Goal: Navigation & Orientation: Go to known website

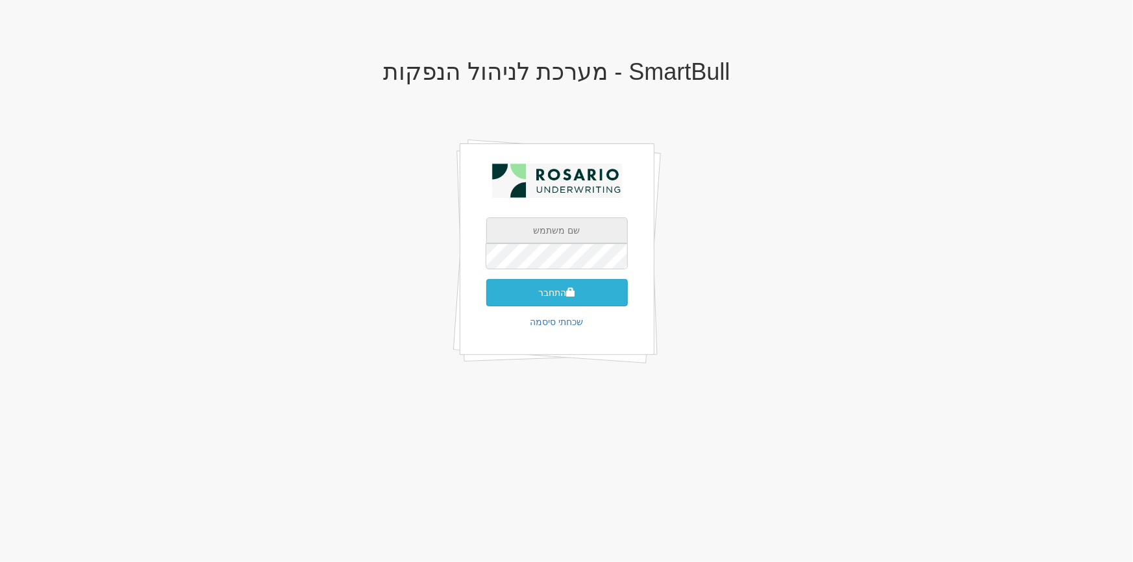
type input "[PERSON_NAME][EMAIL_ADDRESS][PERSON_NAME][DOMAIN_NAME]"
click at [561, 289] on button "התחבר" at bounding box center [557, 292] width 142 height 27
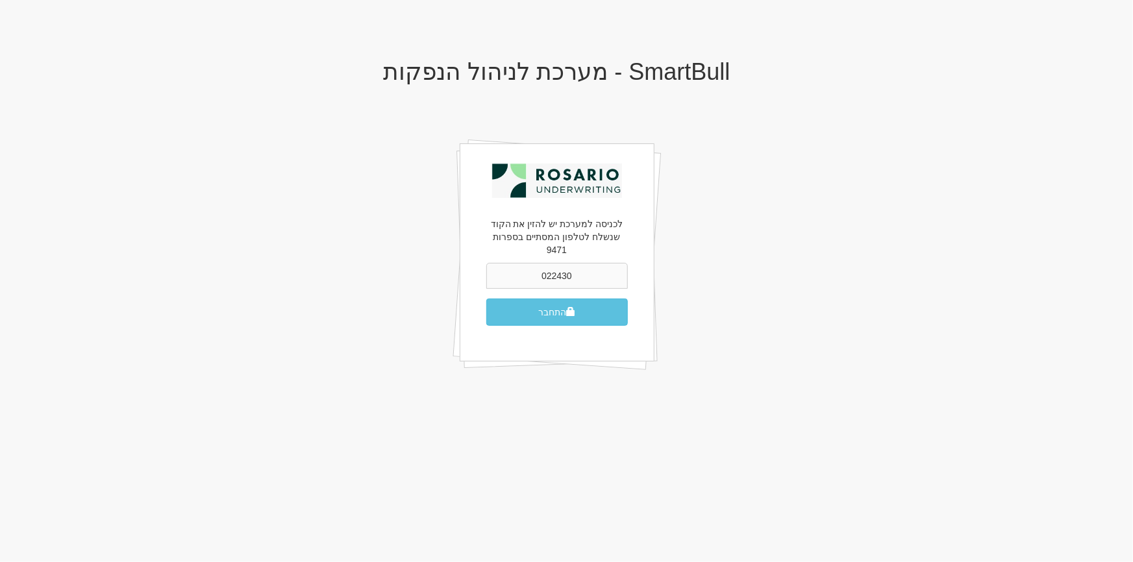
type input "022430"
click at [486, 299] on button "התחבר" at bounding box center [557, 312] width 142 height 27
